Goal: Task Accomplishment & Management: Use online tool/utility

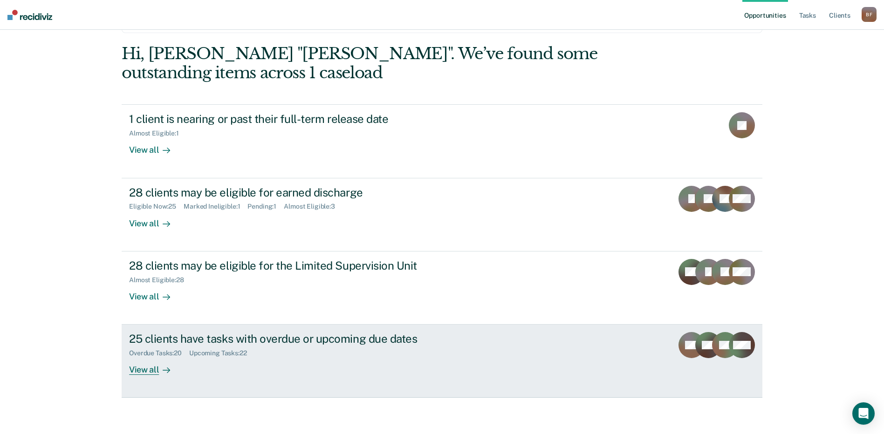
scroll to position [48, 0]
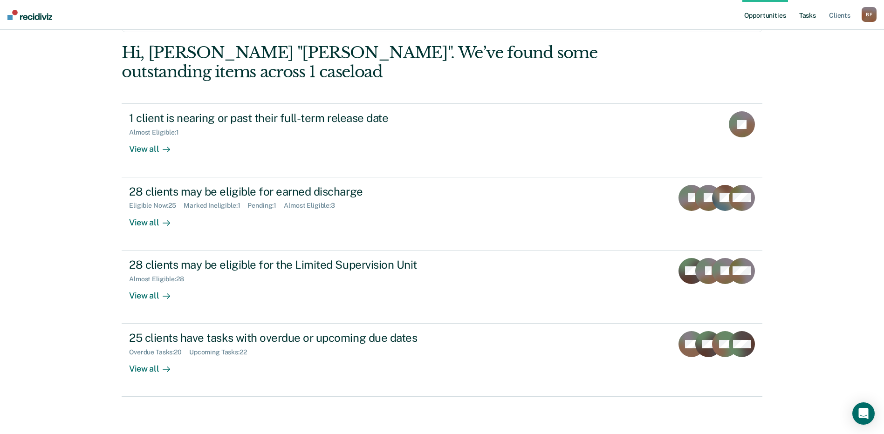
click at [805, 13] on link "Tasks" at bounding box center [807, 15] width 21 height 30
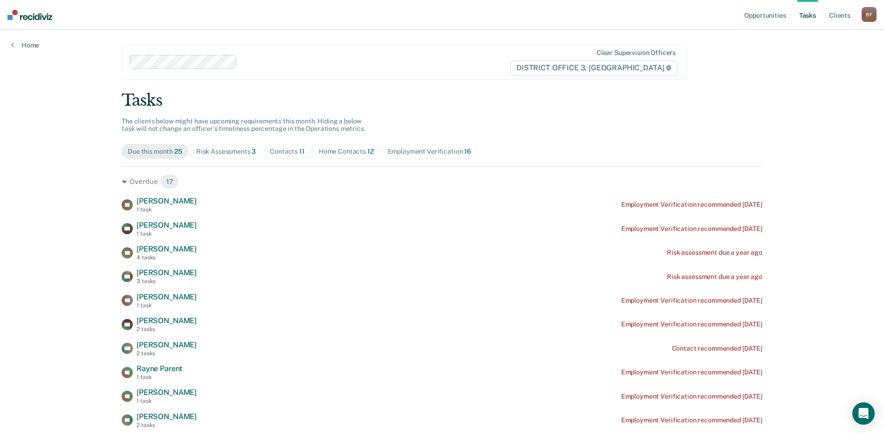
click at [229, 149] on div "Risk Assessments 3" at bounding box center [226, 152] width 60 height 8
